Goal: Complete application form: Complete application form

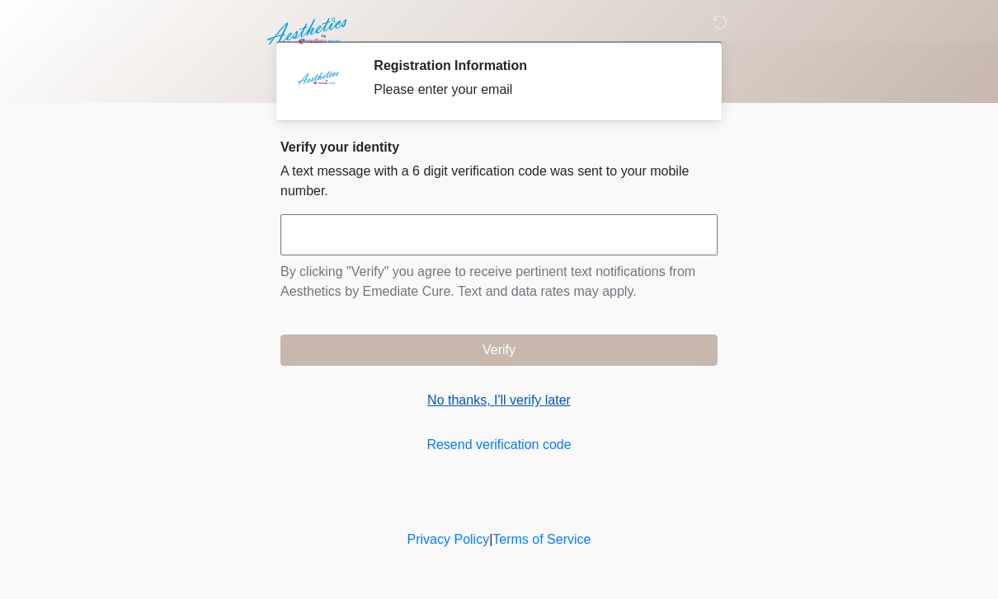
click at [536, 399] on link "No thanks, I'll verify later" at bounding box center [498, 401] width 437 height 20
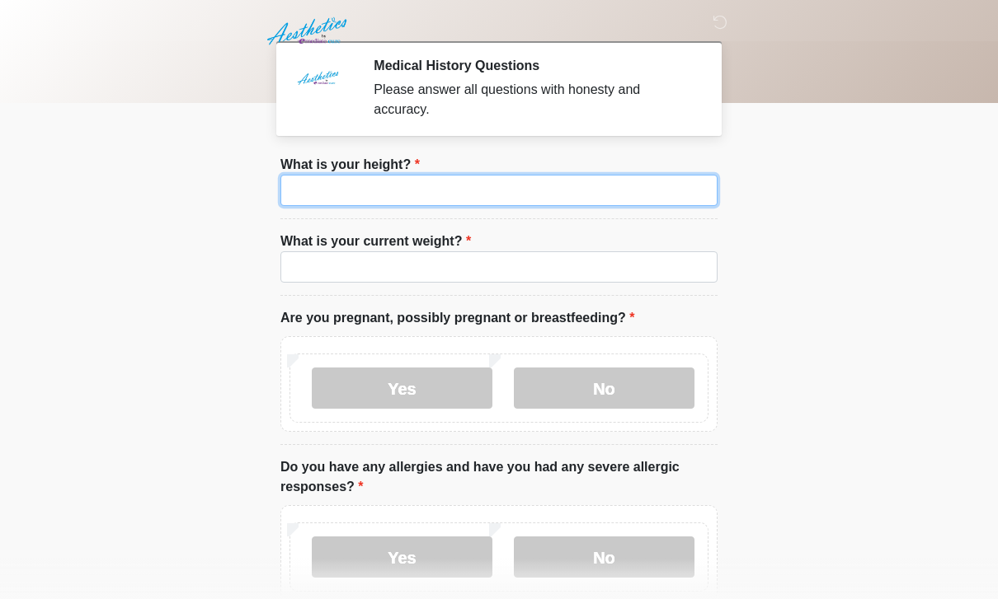
click at [548, 186] on input "What is your height?" at bounding box center [498, 190] width 437 height 31
type input "*"
type input "*******"
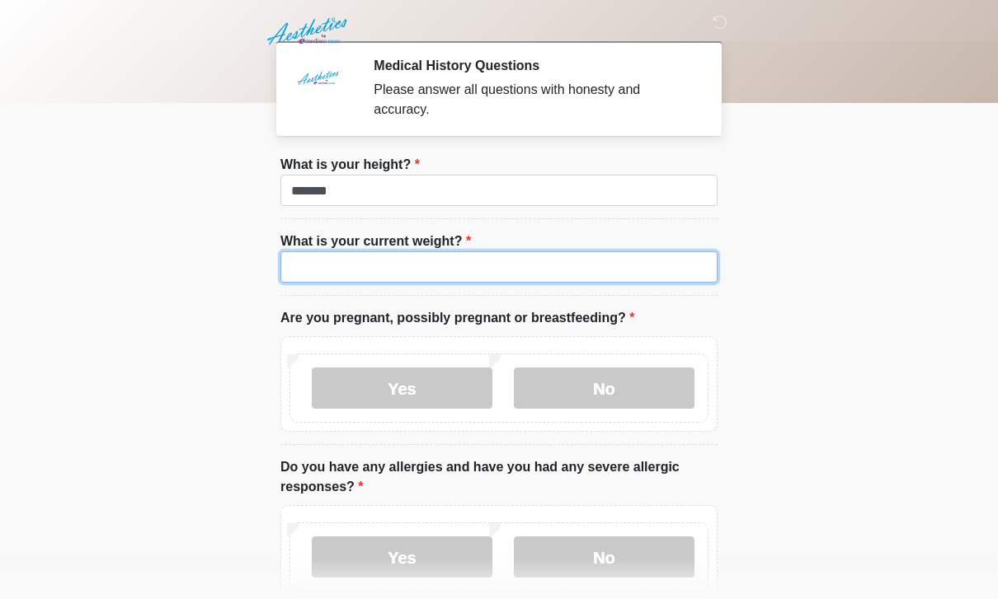
click at [568, 269] on input "What is your current weight?" at bounding box center [498, 266] width 437 height 31
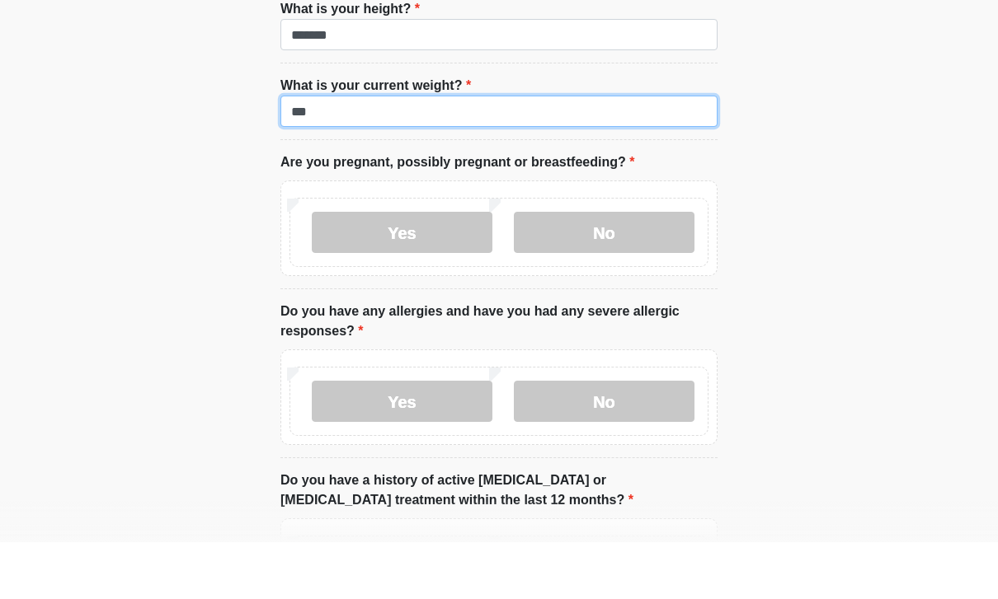
scroll to position [130, 0]
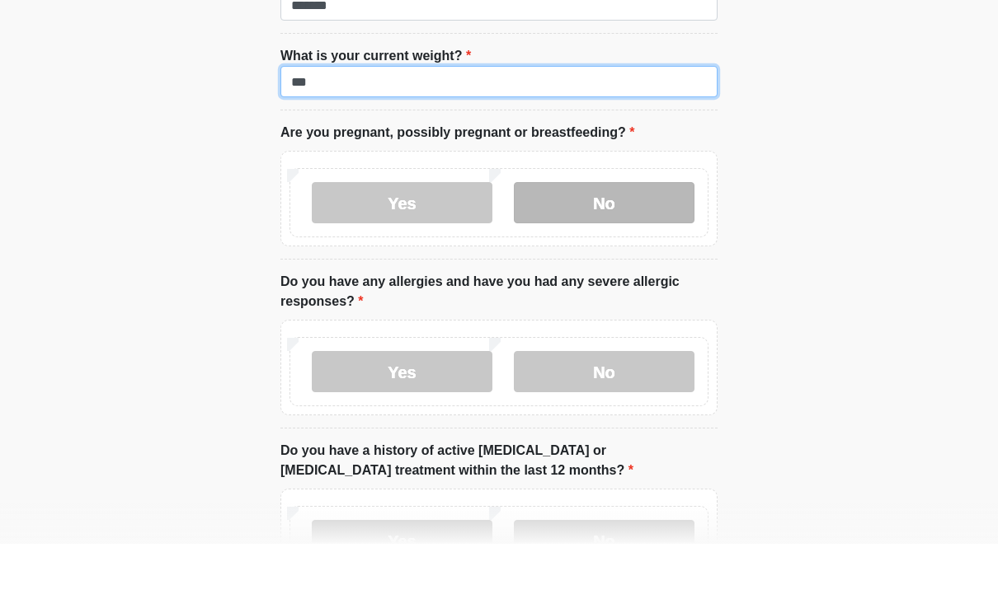
type input "***"
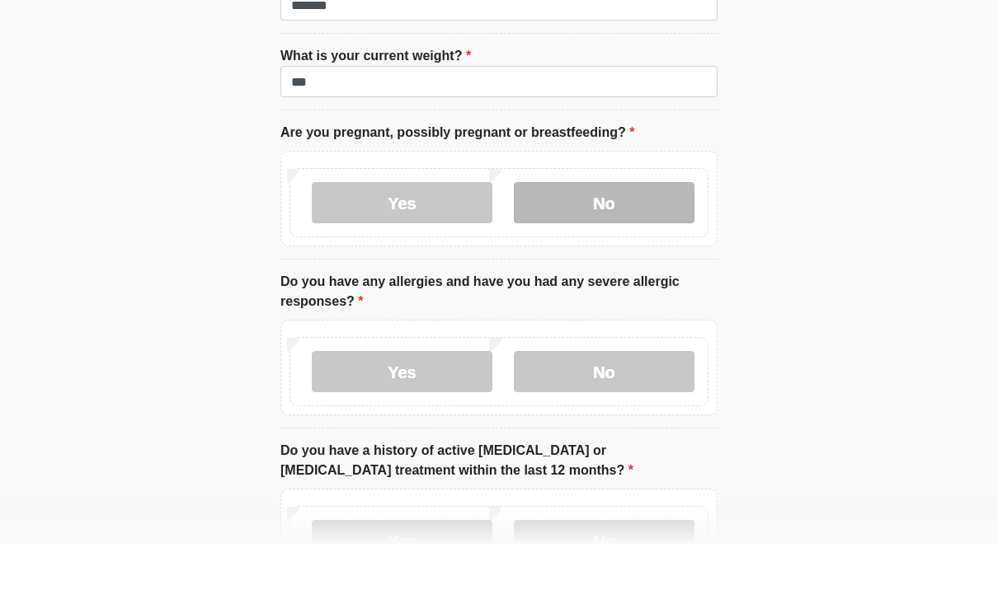
click at [642, 237] on label "No" at bounding box center [604, 257] width 181 height 41
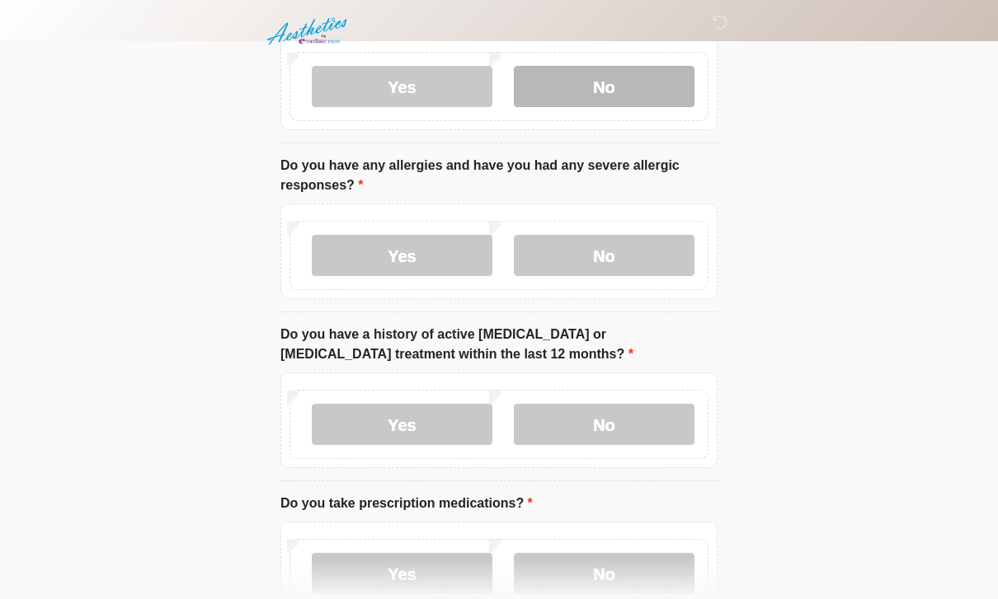
scroll to position [308, 0]
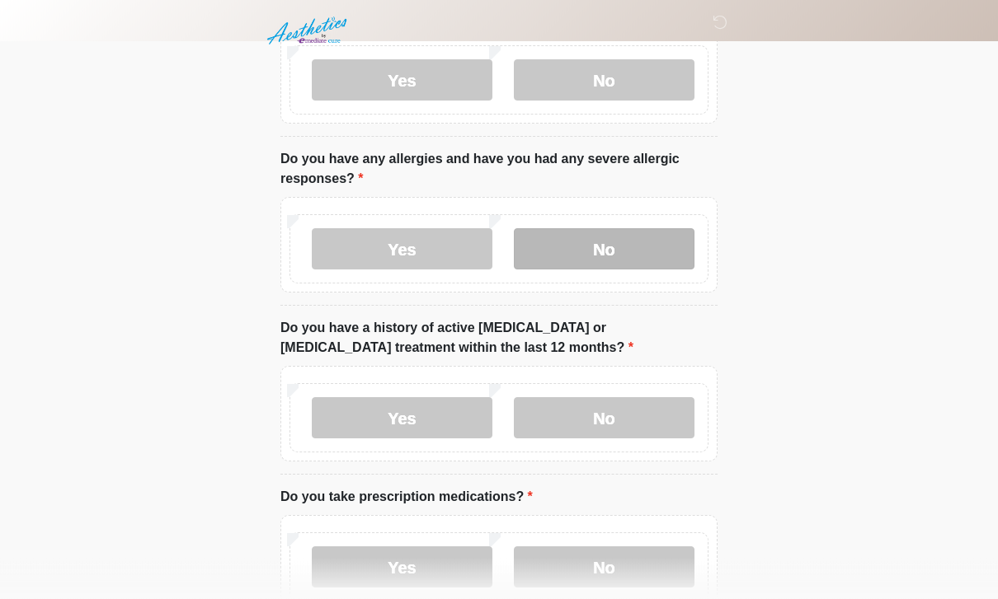
click at [624, 257] on label "No" at bounding box center [604, 249] width 181 height 41
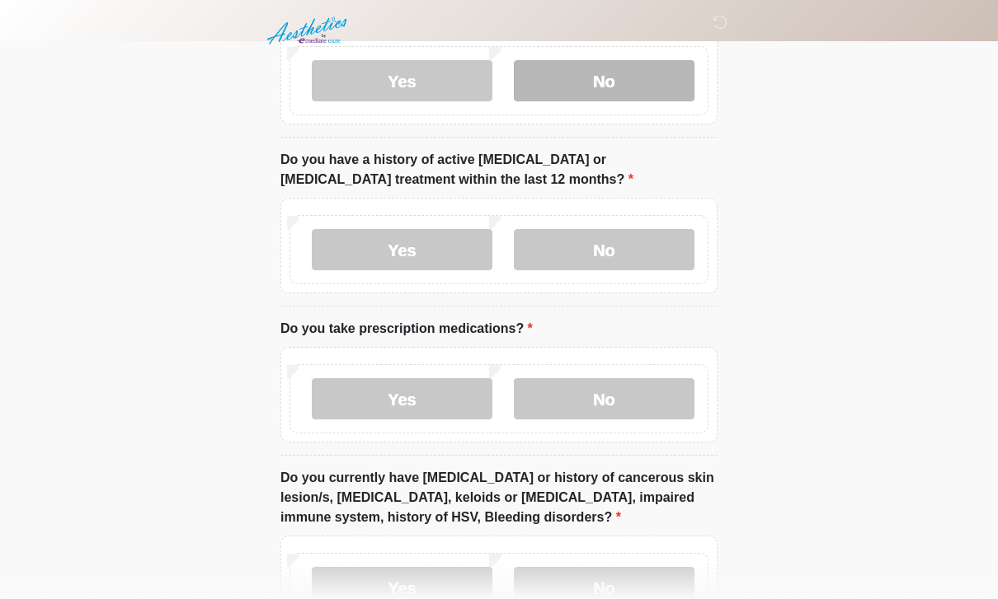
scroll to position [477, 0]
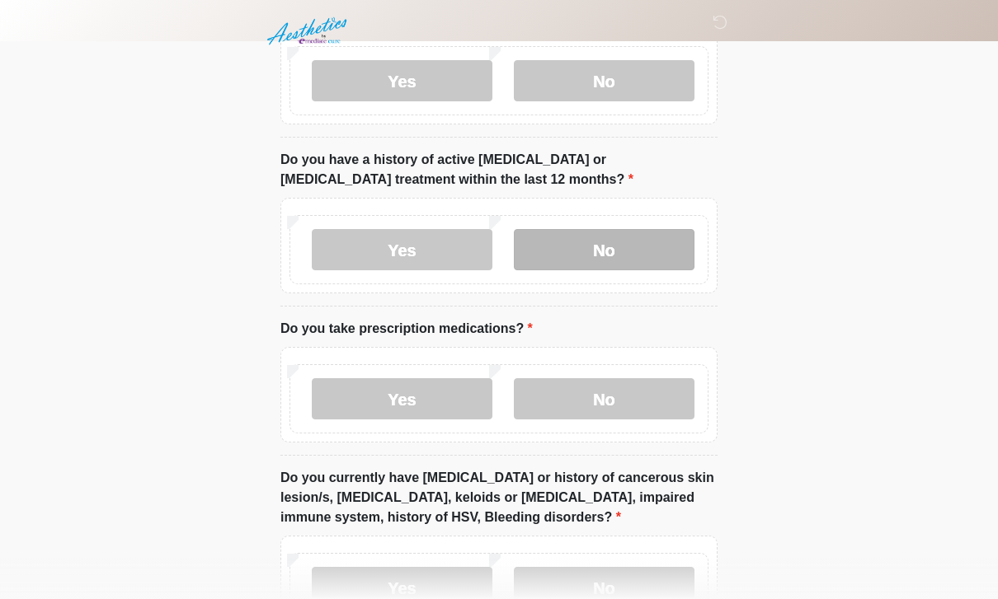
click at [655, 266] on label "No" at bounding box center [604, 249] width 181 height 41
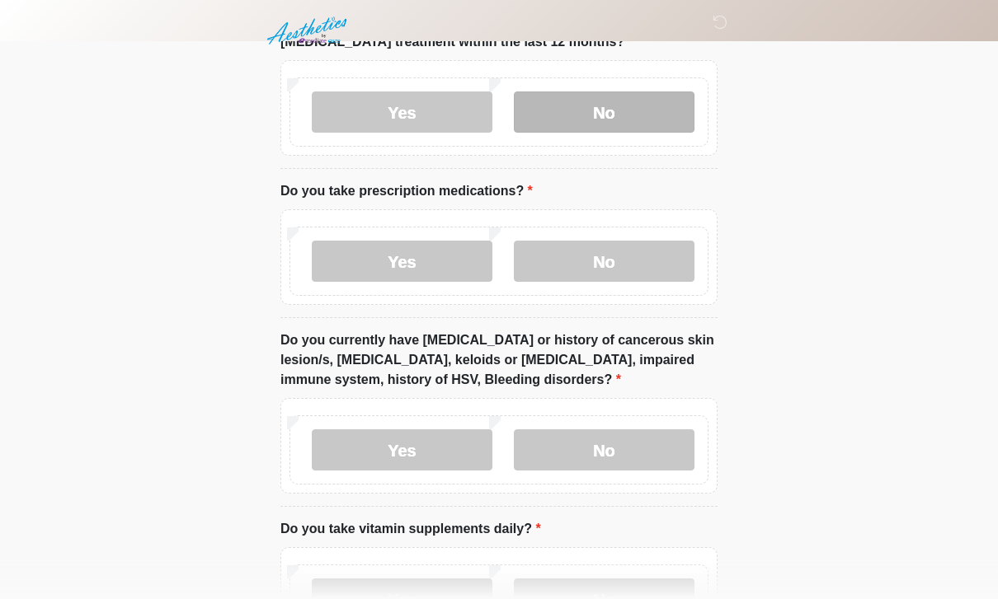
scroll to position [617, 0]
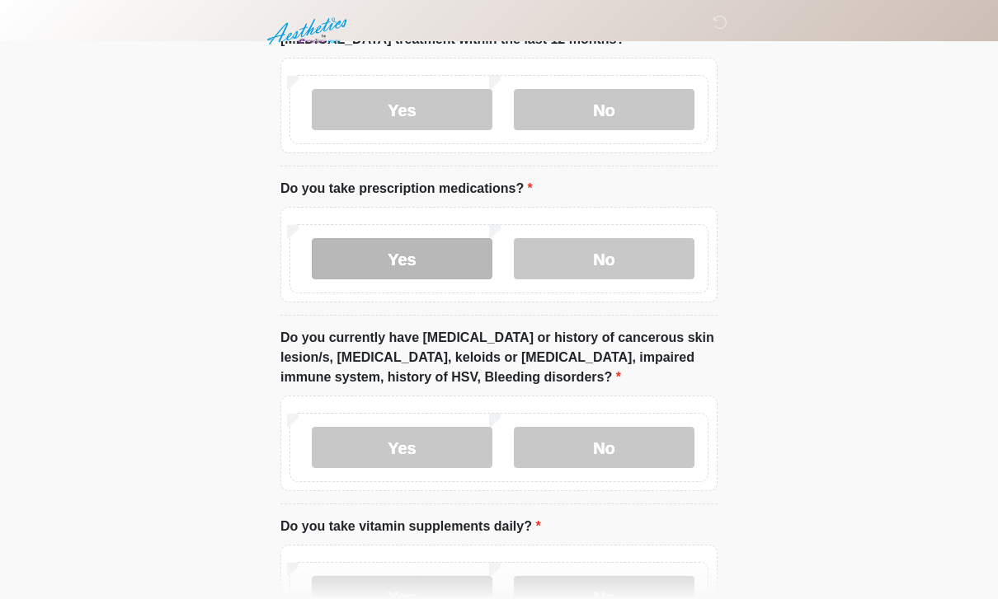
click at [421, 277] on label "Yes" at bounding box center [402, 258] width 181 height 41
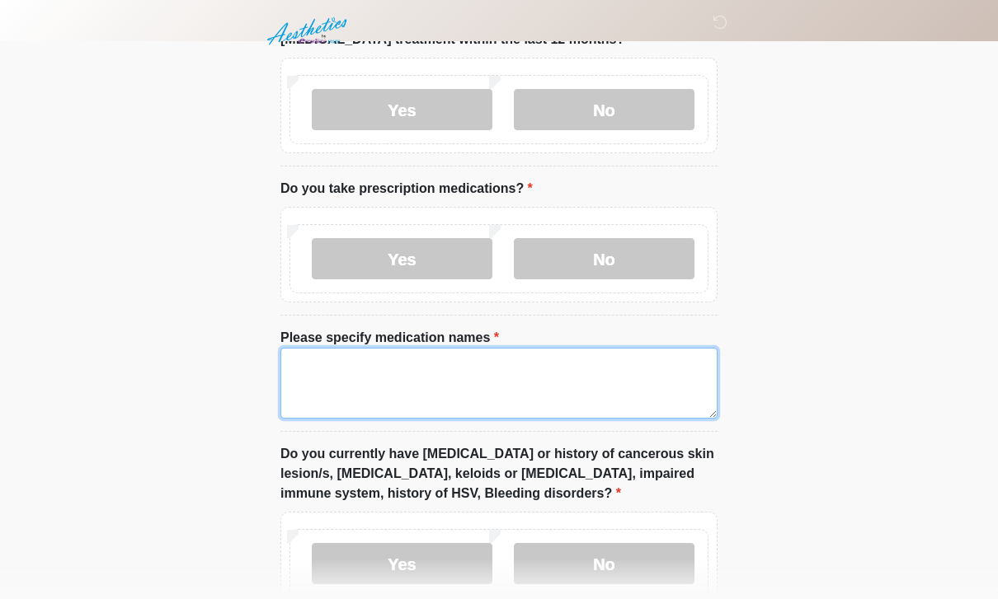
click at [458, 375] on textarea "Please specify medication names" at bounding box center [498, 383] width 437 height 71
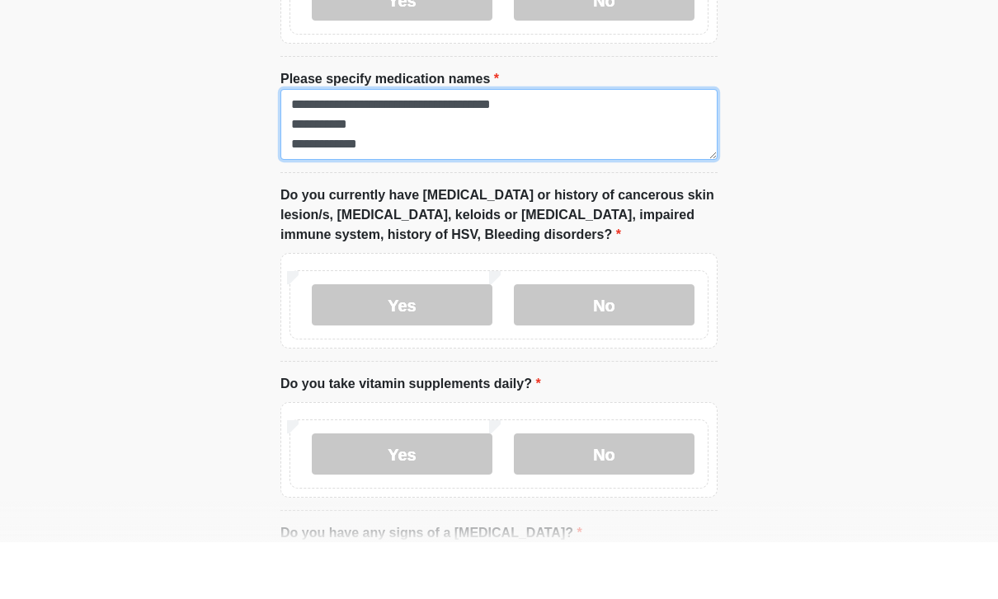
scroll to position [820, 0]
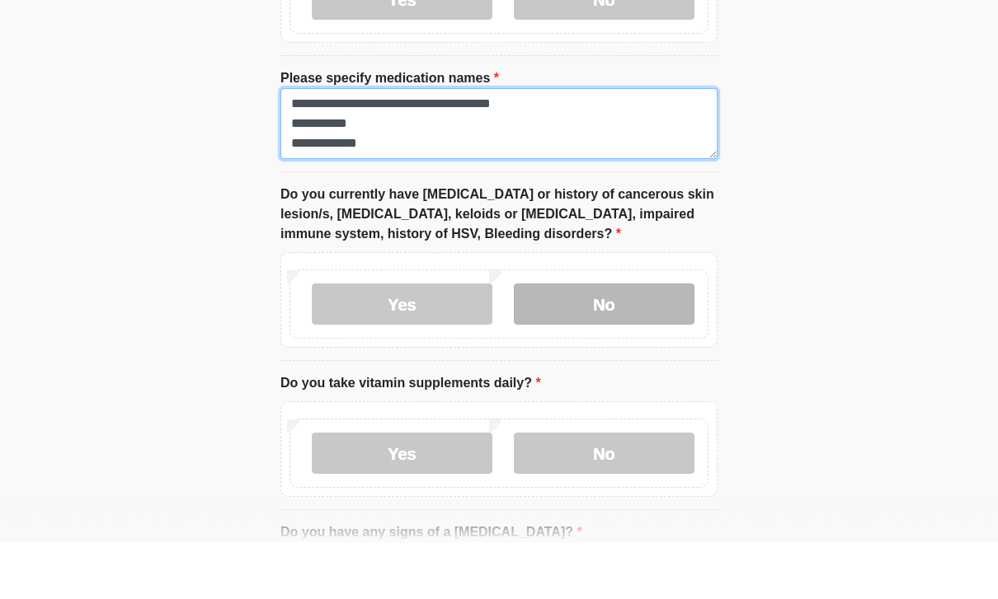
type textarea "**********"
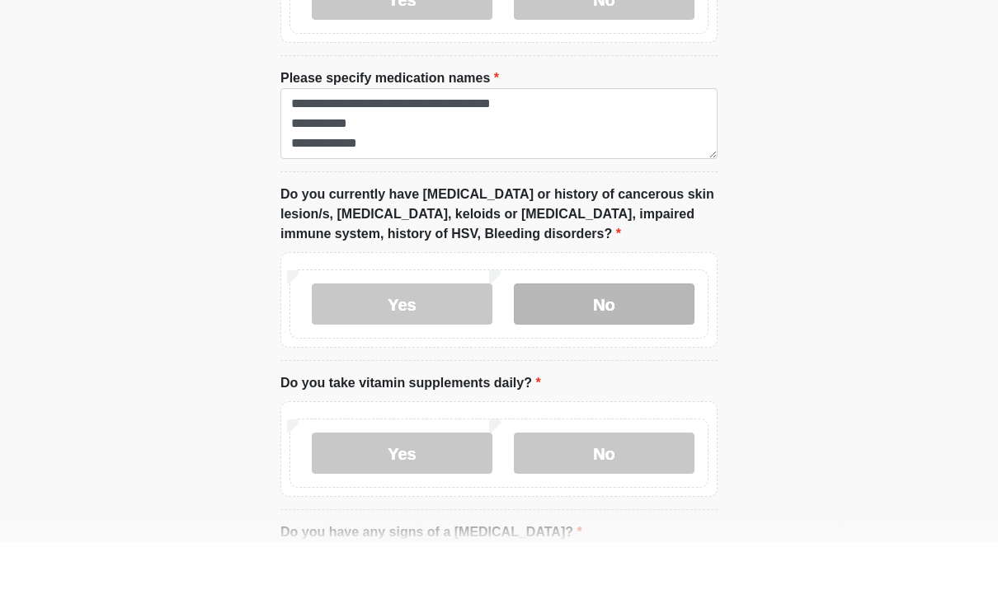
click at [639, 341] on label "No" at bounding box center [604, 361] width 181 height 41
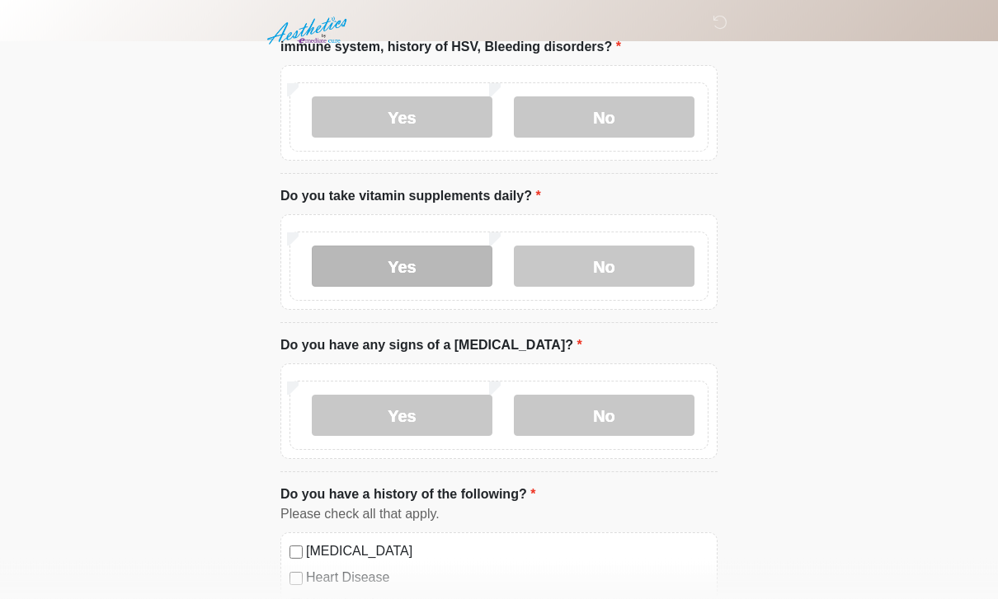
click at [430, 275] on label "Yes" at bounding box center [402, 267] width 181 height 41
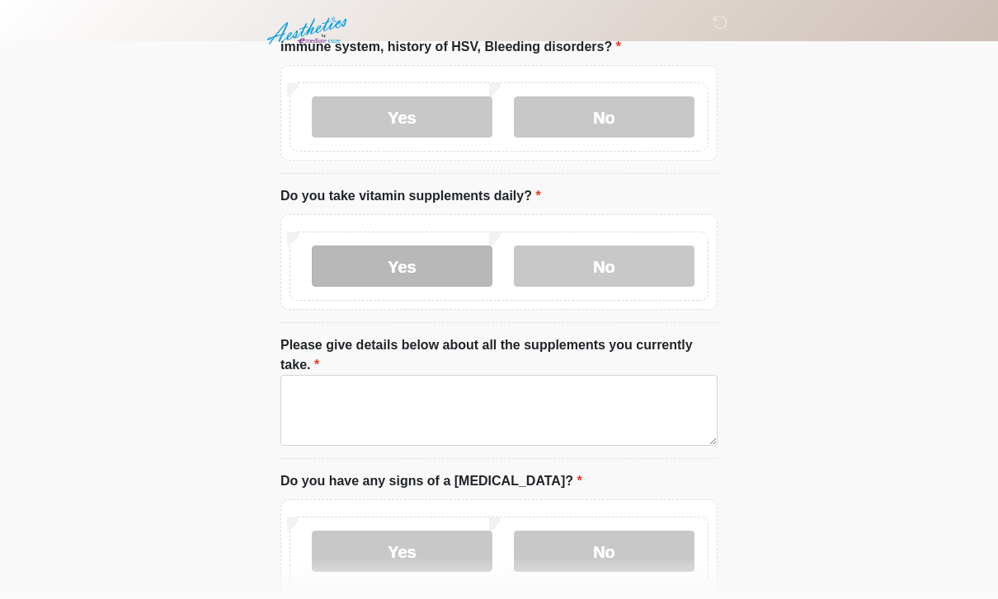
scroll to position [1064, 0]
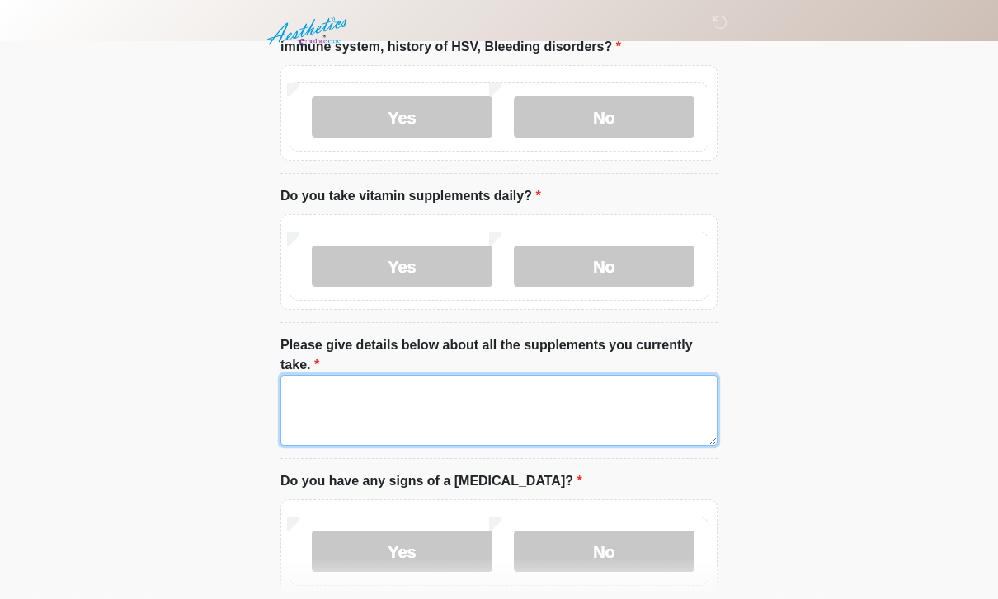
click at [508, 401] on textarea "Please give details below about all the supplements you currently take." at bounding box center [498, 410] width 437 height 71
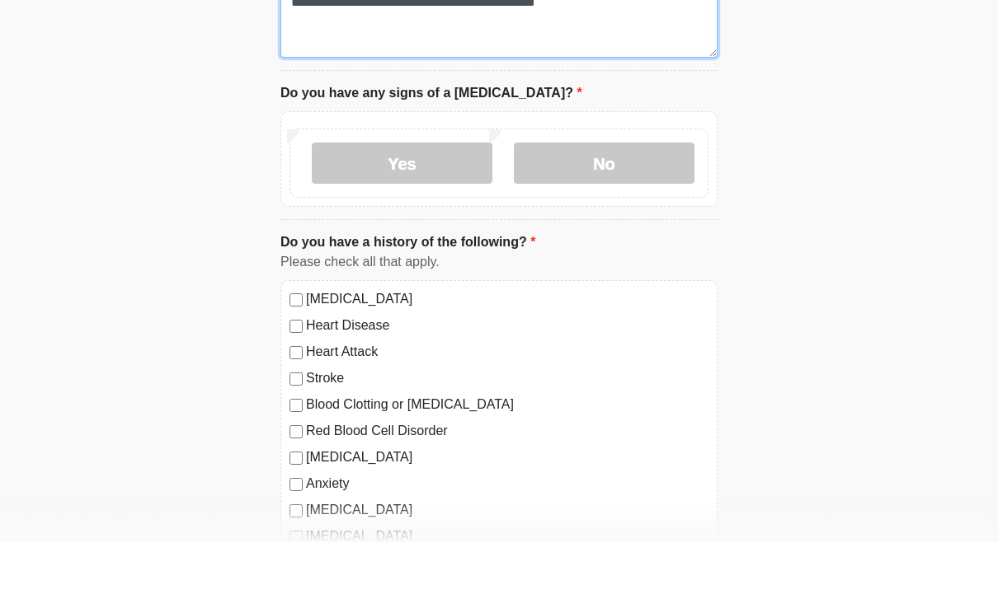
scroll to position [1396, 0]
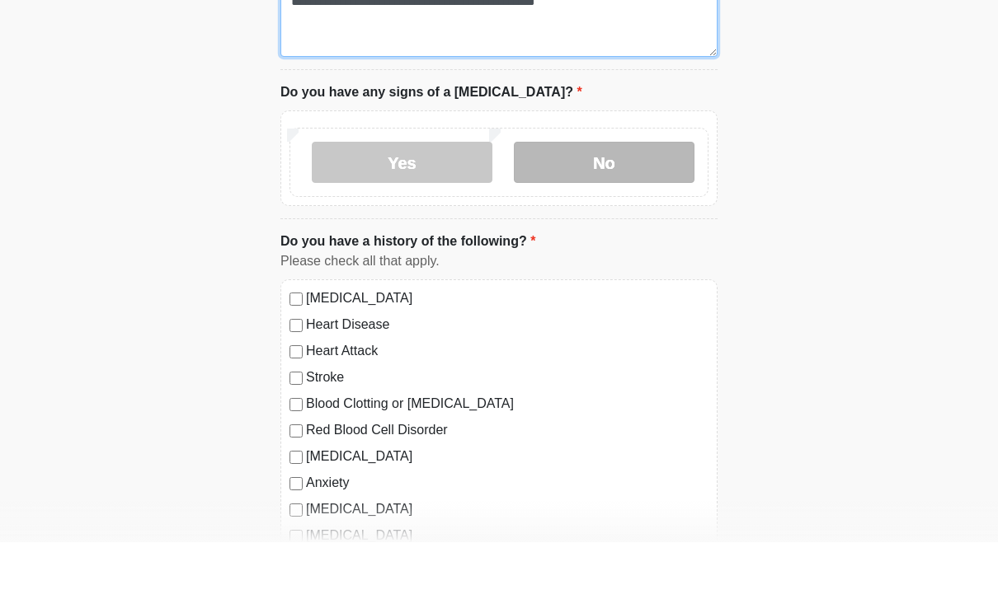
type textarea "**********"
click at [667, 199] on label "No" at bounding box center [604, 219] width 181 height 41
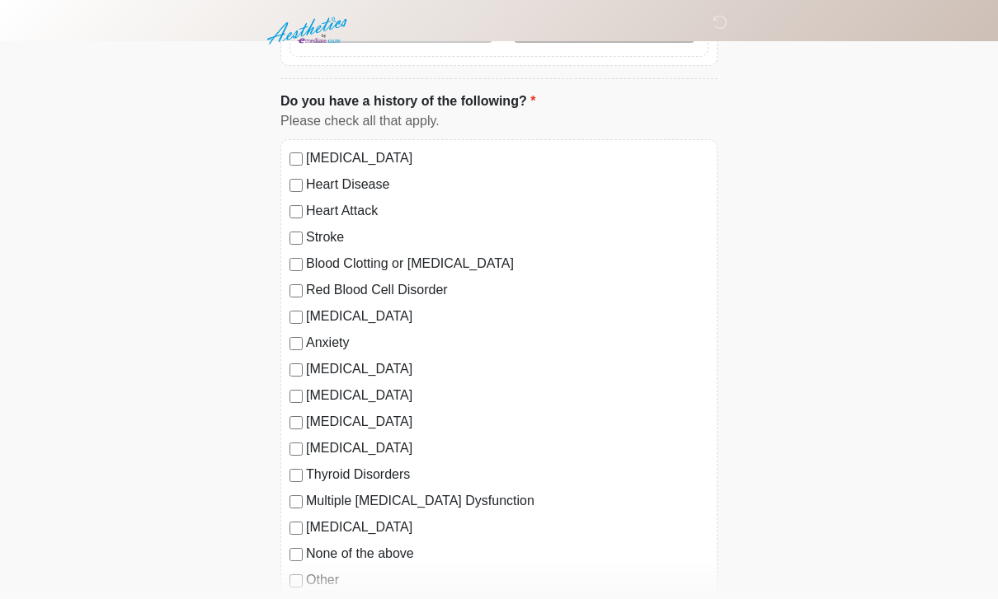
scroll to position [1595, 0]
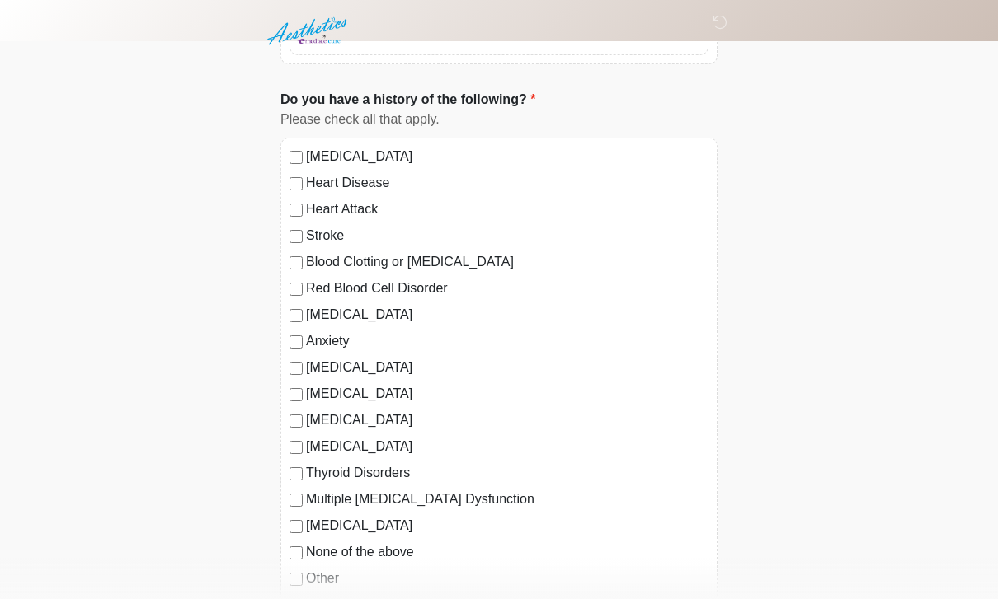
click at [318, 147] on label "[MEDICAL_DATA]" at bounding box center [507, 157] width 402 height 20
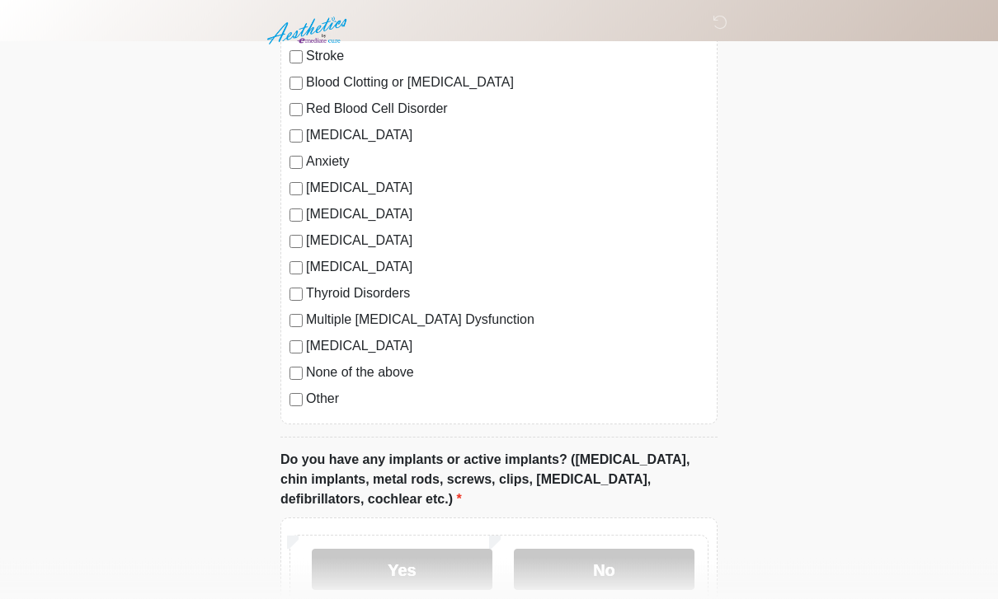
scroll to position [1776, 0]
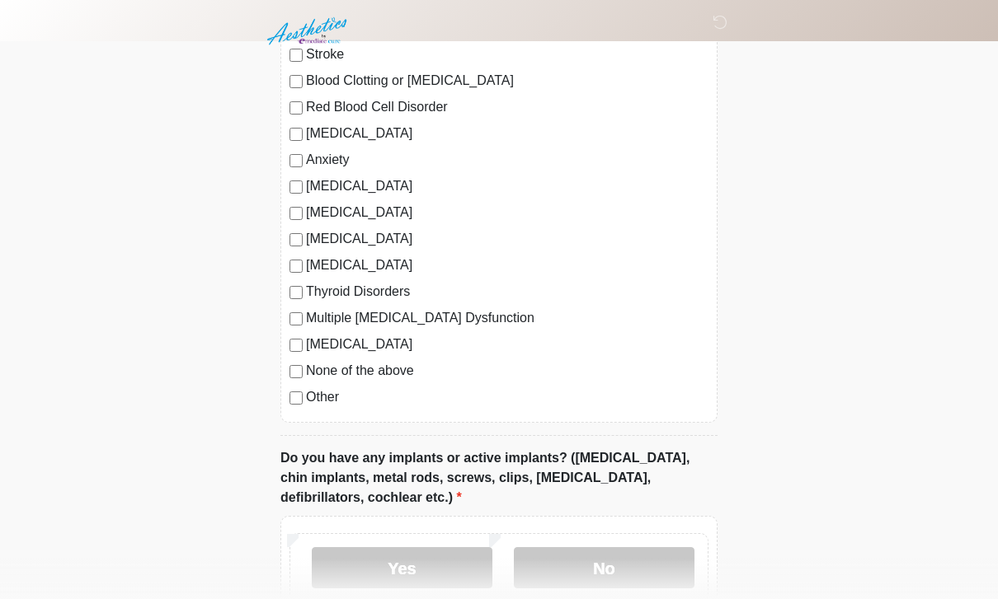
click at [370, 376] on label "None of the above" at bounding box center [507, 371] width 402 height 20
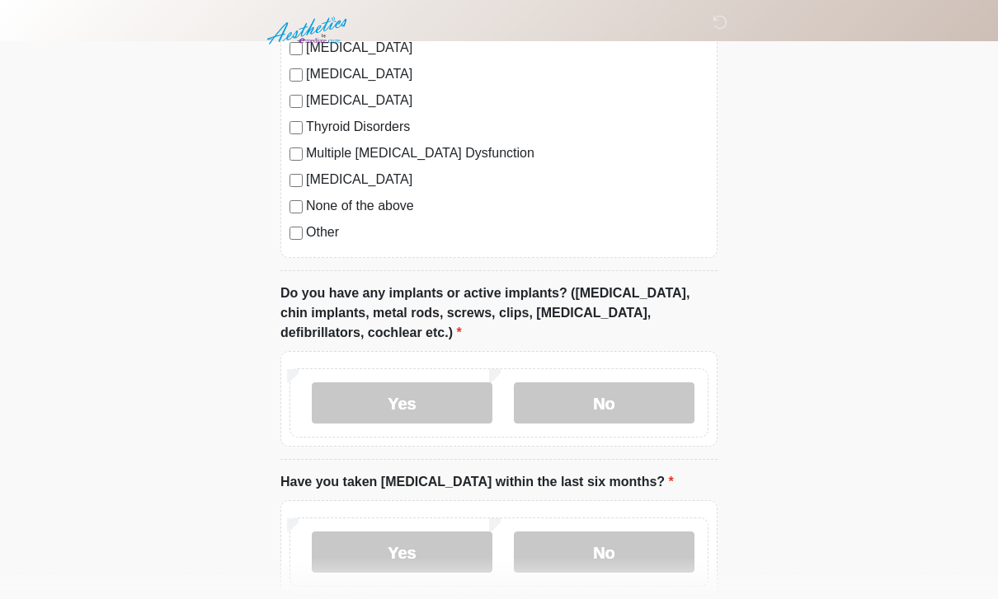
scroll to position [1942, 0]
click at [639, 386] on label "No" at bounding box center [604, 402] width 181 height 41
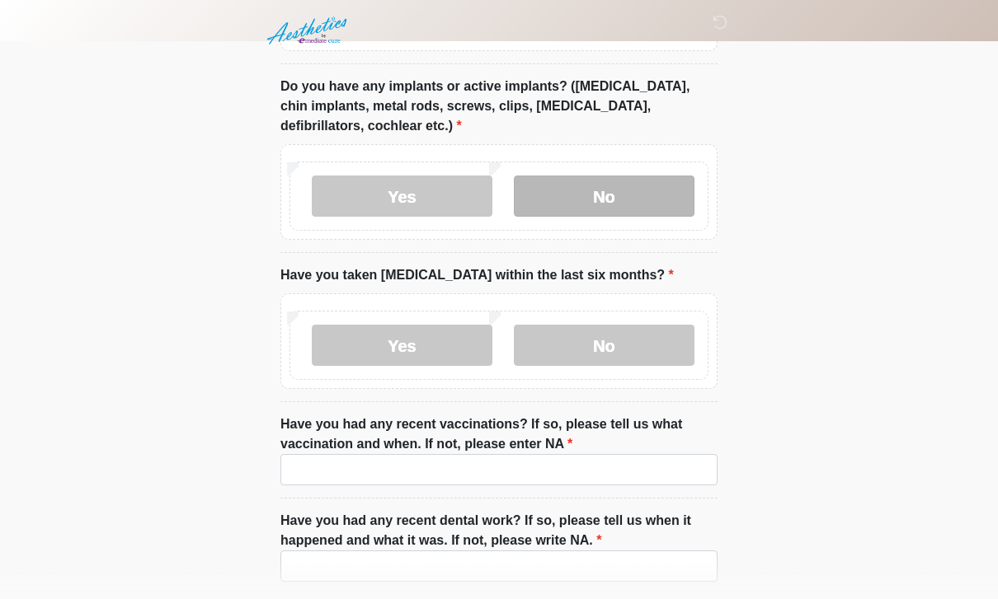
scroll to position [2153, 0]
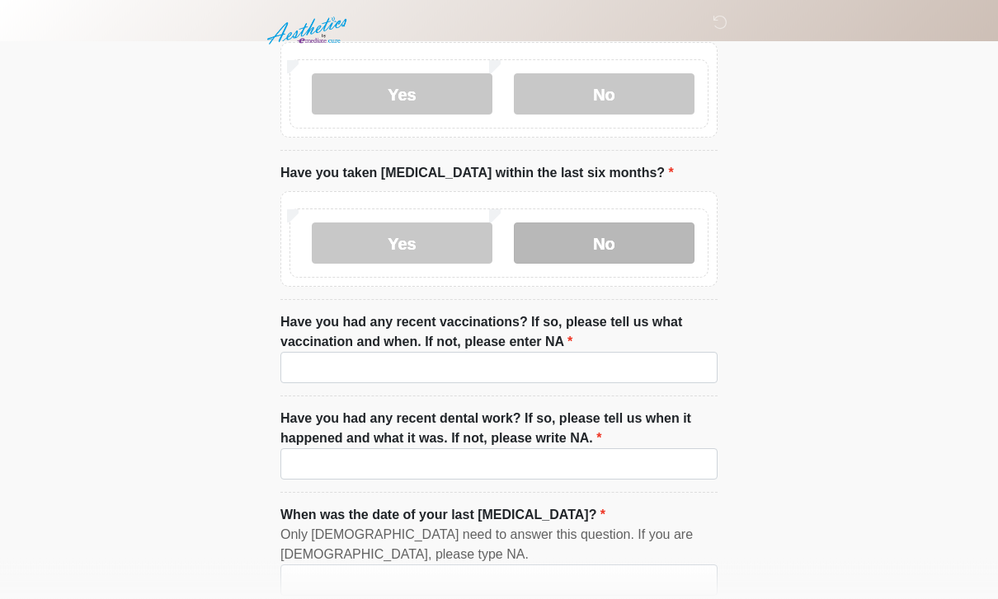
click at [646, 233] on label "No" at bounding box center [604, 243] width 181 height 41
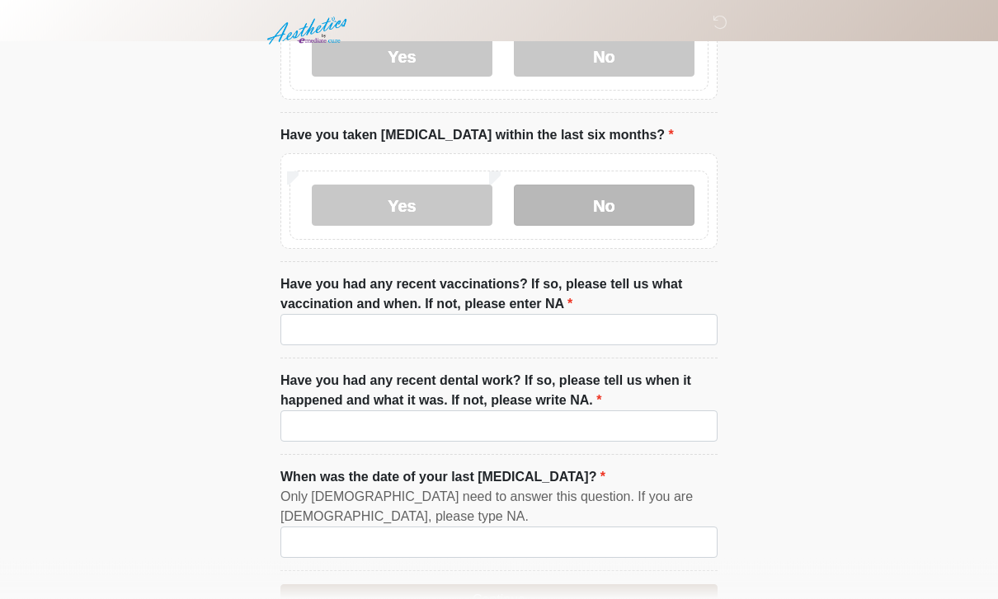
scroll to position [2334, 0]
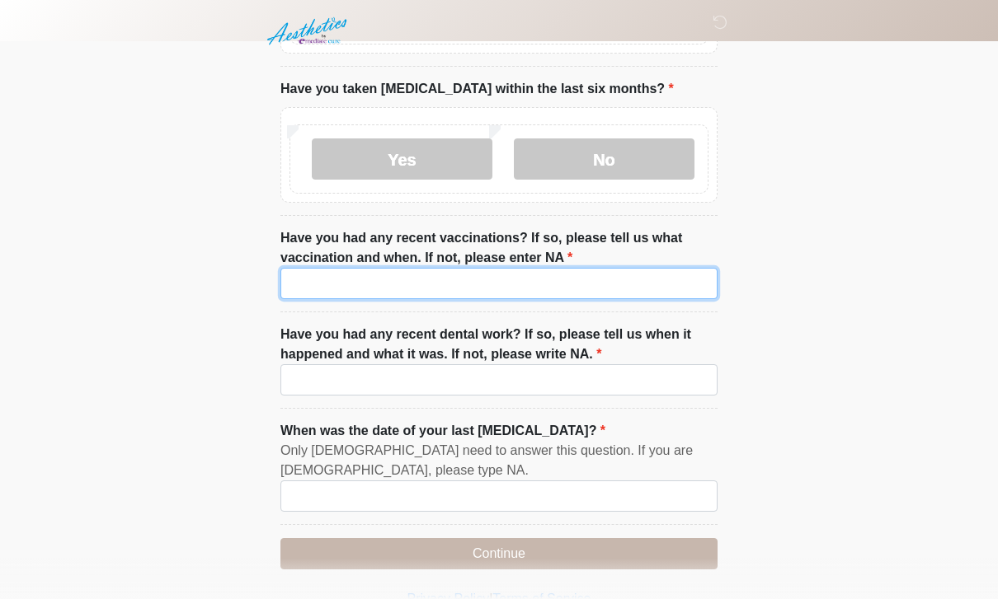
click at [634, 275] on input "Have you had any recent vaccinations? If so, please tell us what vaccination an…" at bounding box center [498, 283] width 437 height 31
type input "***"
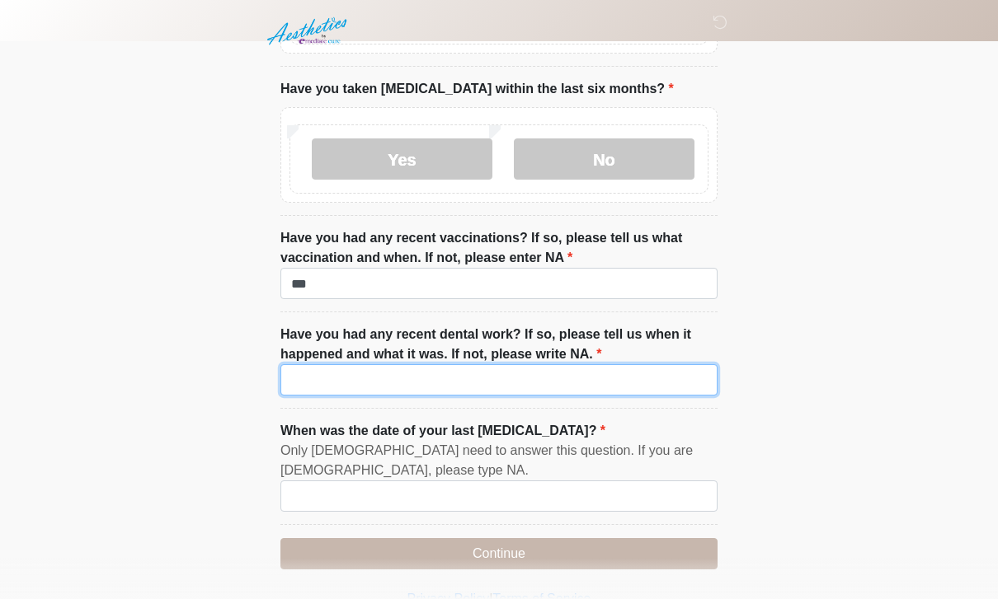
click at [593, 379] on input "Have you had any recent dental work? If so, please tell us when it happened and…" at bounding box center [498, 379] width 437 height 31
type input "*"
type input "**********"
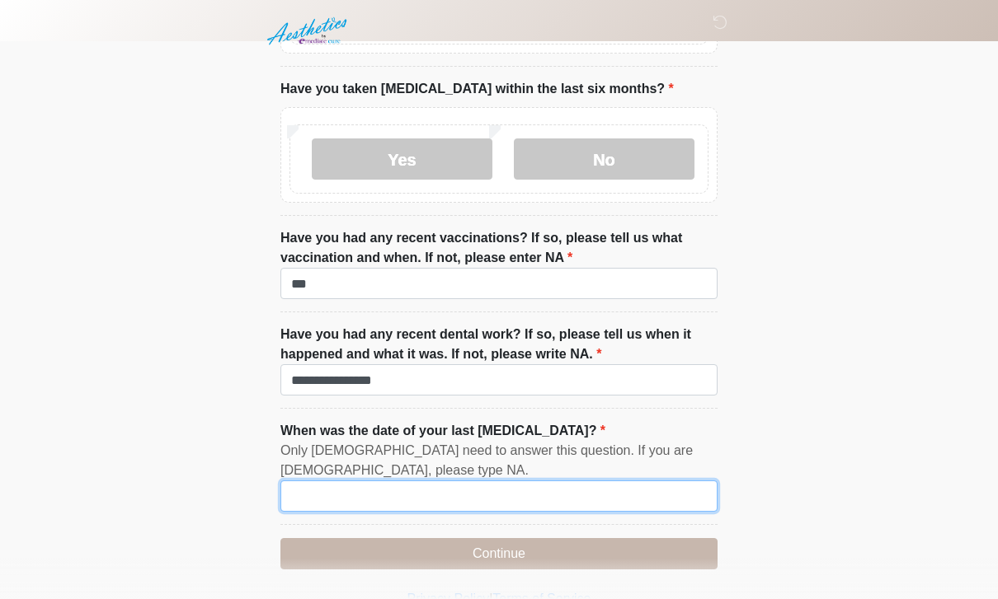
click at [592, 491] on input "When was the date of your last [MEDICAL_DATA]?" at bounding box center [498, 496] width 437 height 31
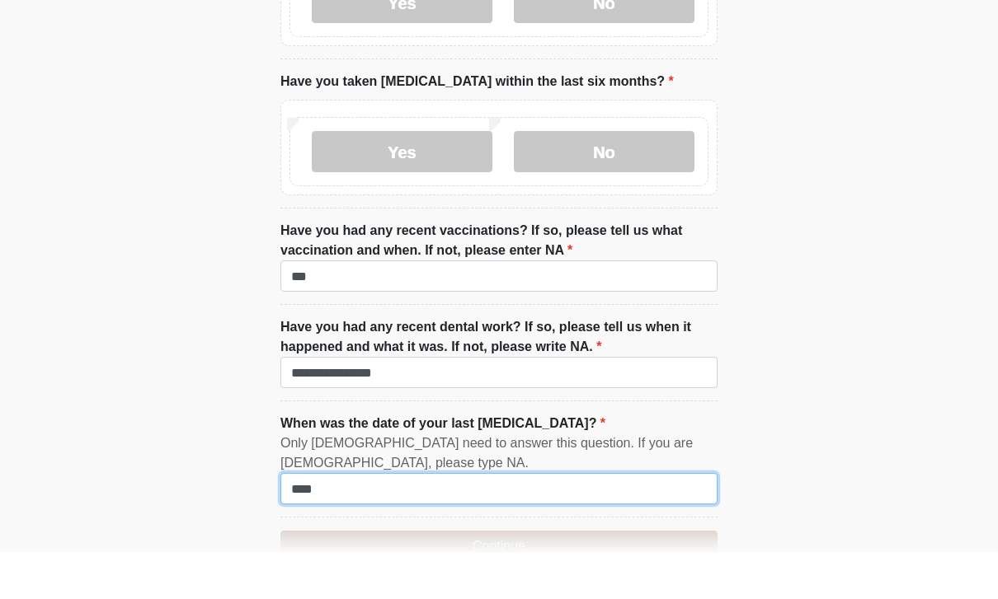
scroll to position [2387, 0]
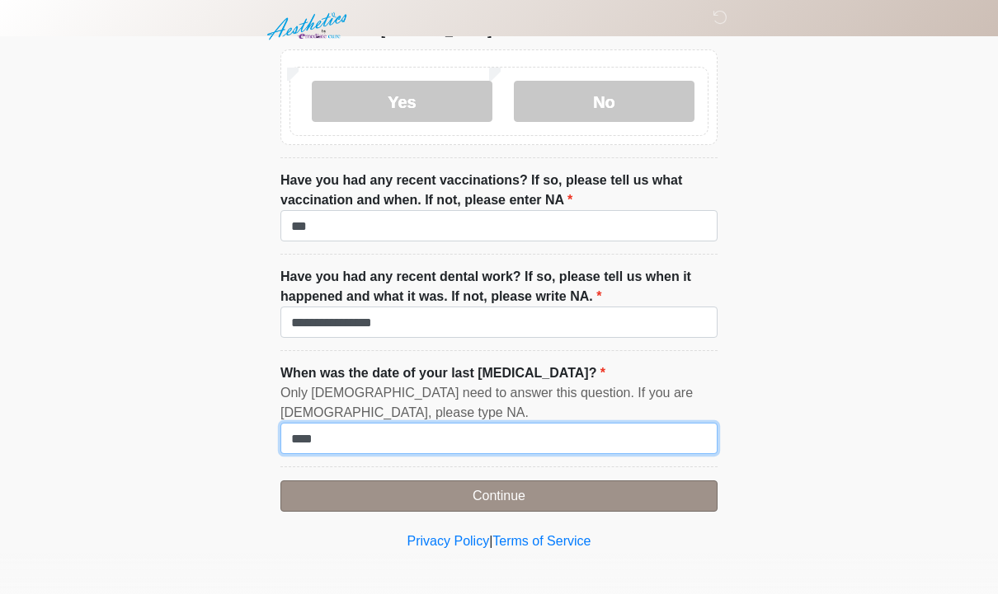
type input "***"
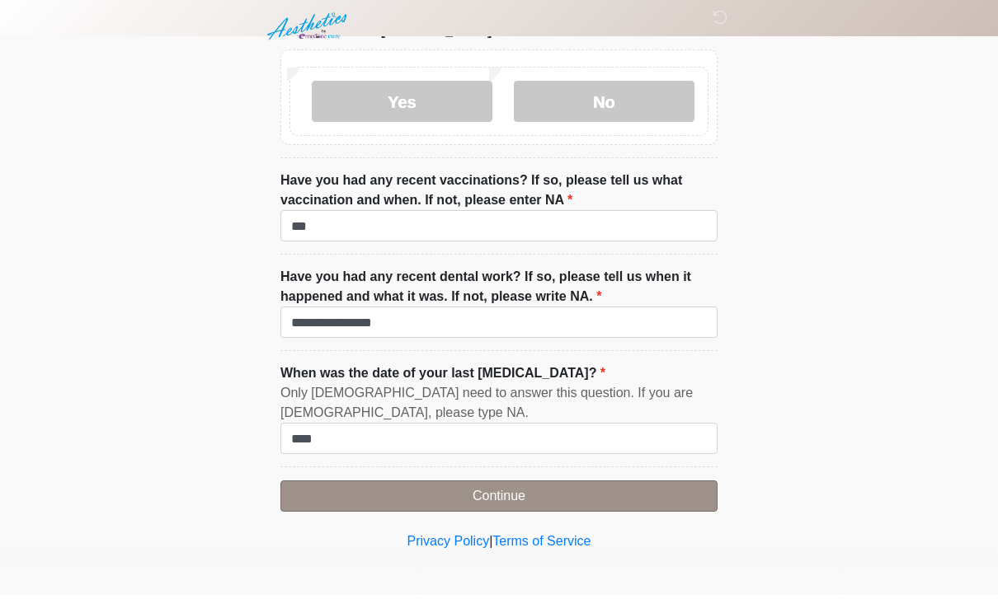
click at [609, 495] on button "Continue" at bounding box center [498, 501] width 437 height 31
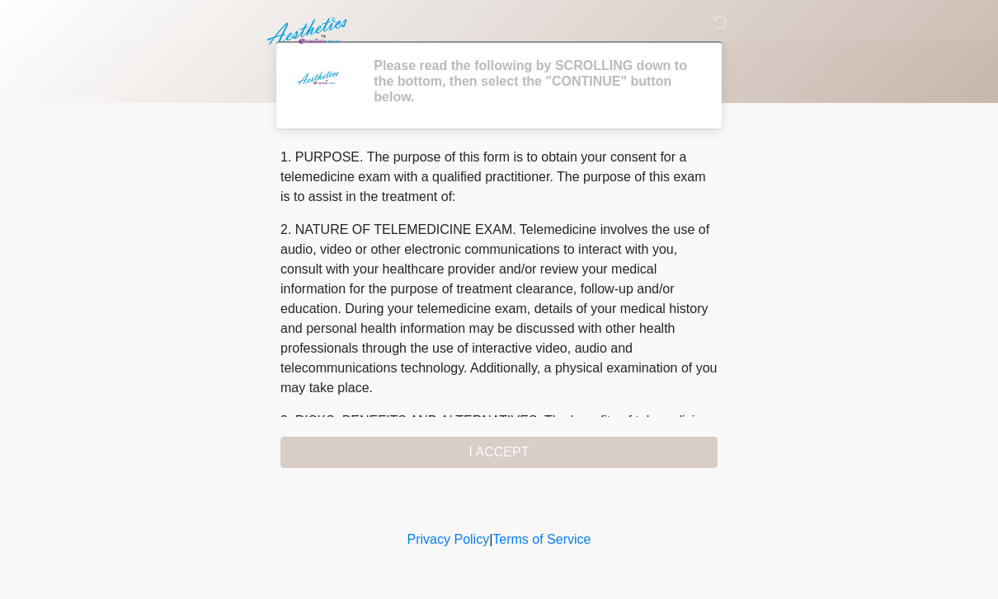
scroll to position [0, 0]
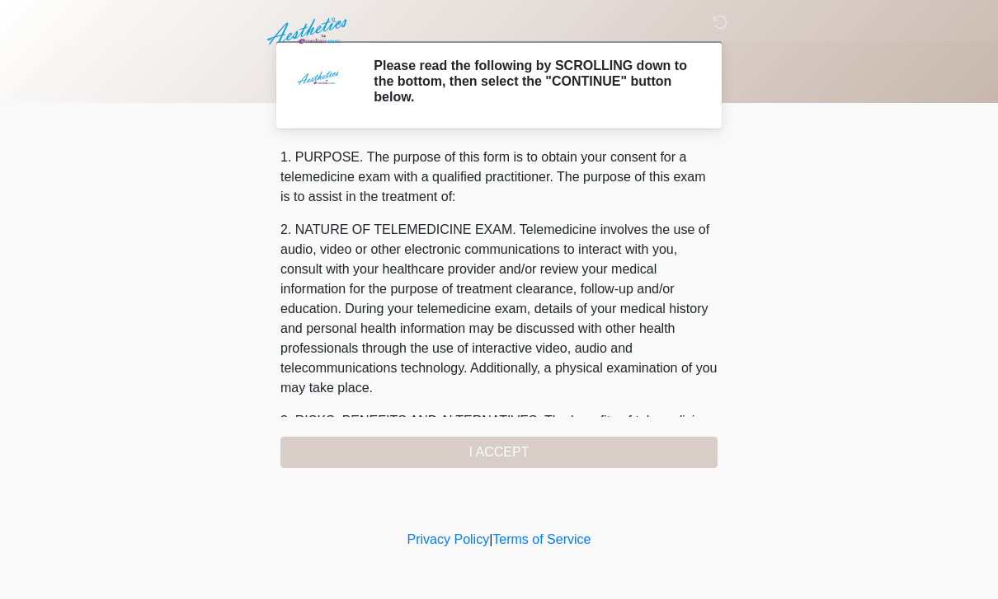
click at [603, 447] on div "1. PURPOSE. The purpose of this form is to obtain your consent for a telemedici…" at bounding box center [498, 308] width 437 height 321
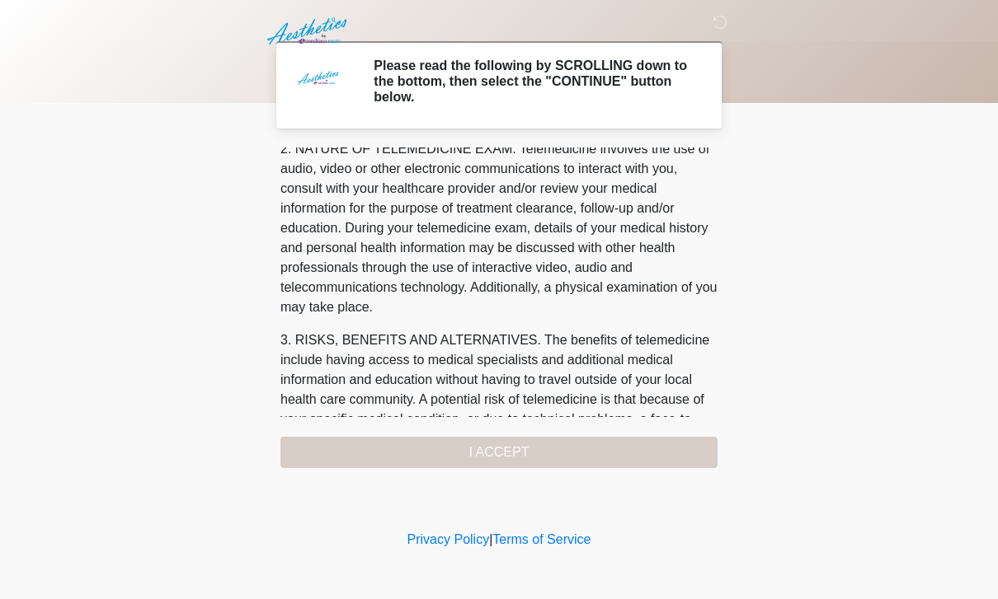
scroll to position [149, 0]
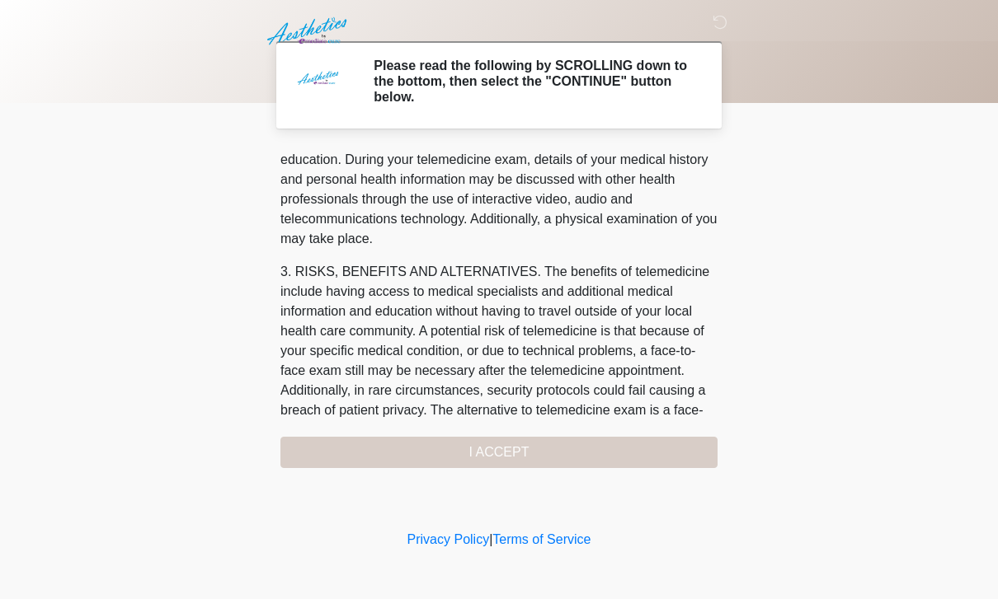
click at [546, 443] on div "1. PURPOSE. The purpose of this form is to obtain your consent for a telemedici…" at bounding box center [498, 308] width 437 height 321
click at [500, 458] on div "1. PURPOSE. The purpose of this form is to obtain your consent for a telemedici…" at bounding box center [498, 308] width 437 height 321
click at [511, 443] on div "1. PURPOSE. The purpose of this form is to obtain your consent for a telemedici…" at bounding box center [498, 308] width 437 height 321
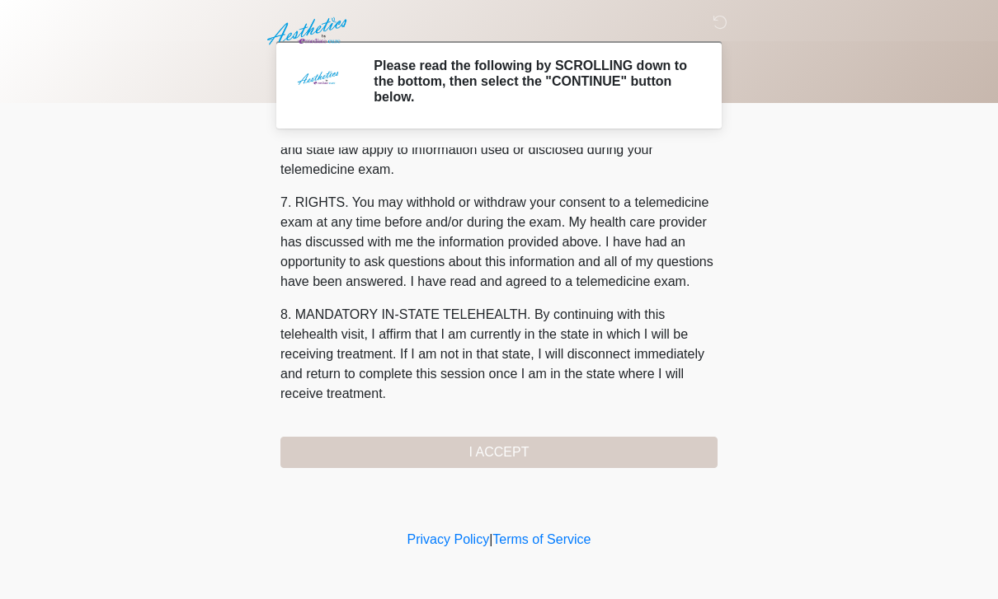
scroll to position [707, 0]
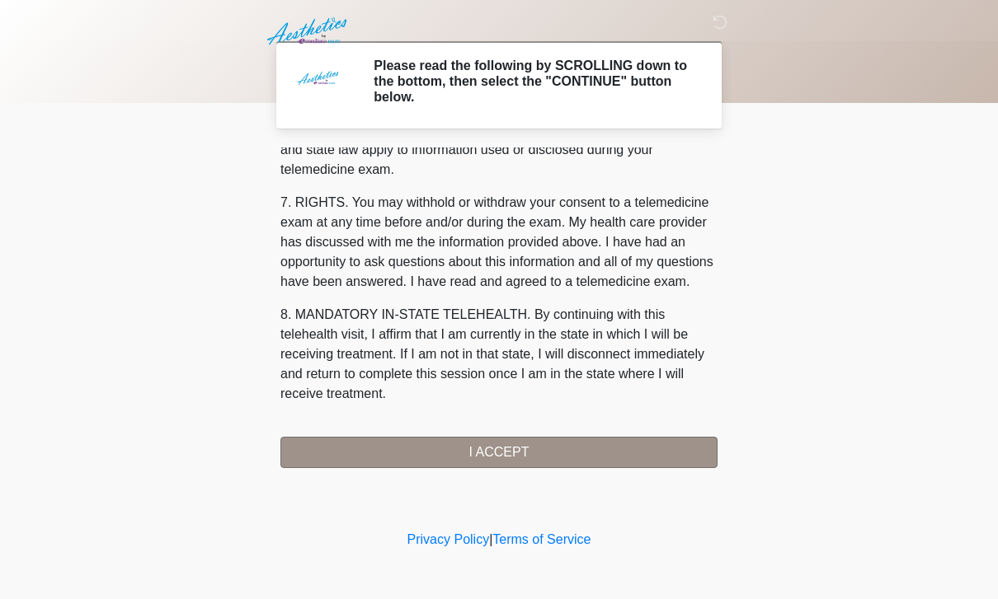
click at [529, 449] on button "I ACCEPT" at bounding box center [498, 452] width 437 height 31
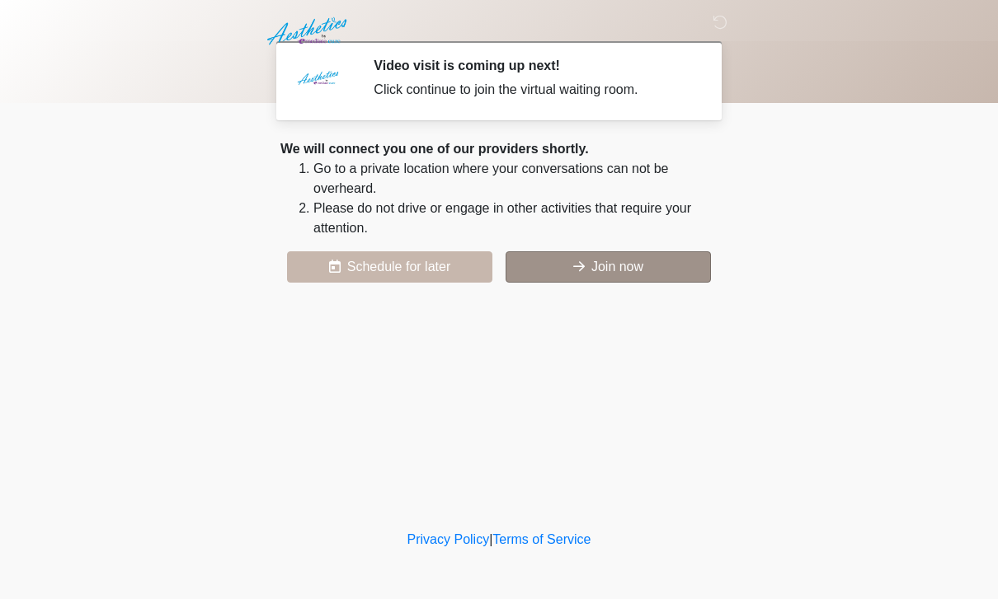
click at [604, 256] on button "Join now" at bounding box center [607, 266] width 205 height 31
